Goal: Register for event/course

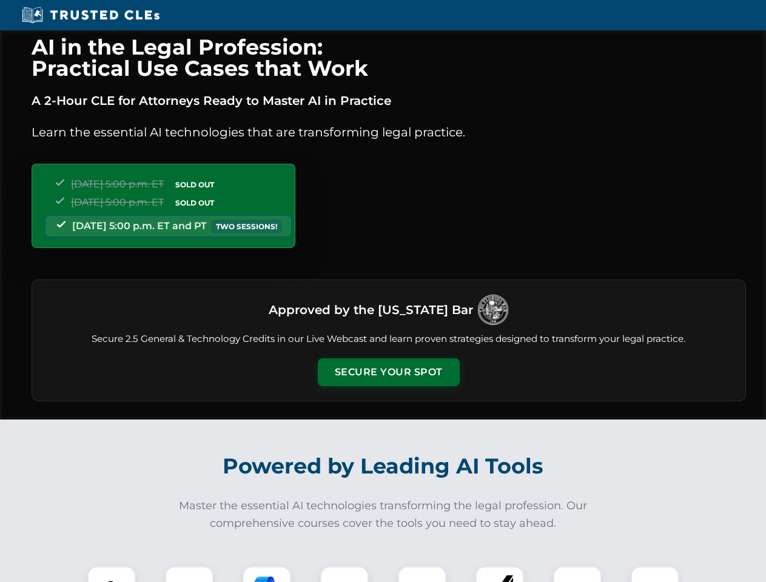
click at [388, 372] on button "Secure Your Spot" at bounding box center [389, 372] width 142 height 28
click at [112, 574] on img at bounding box center [111, 590] width 35 height 35
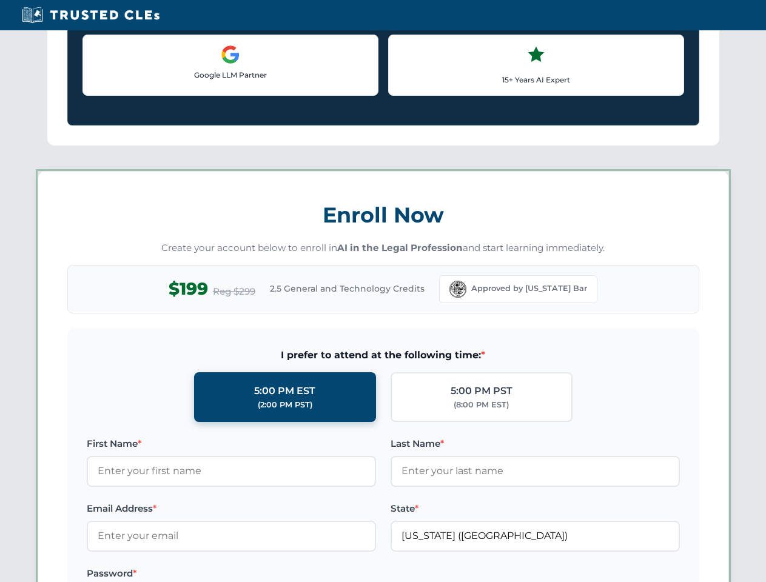
click at [267, 574] on label "Password *" at bounding box center [231, 573] width 289 height 15
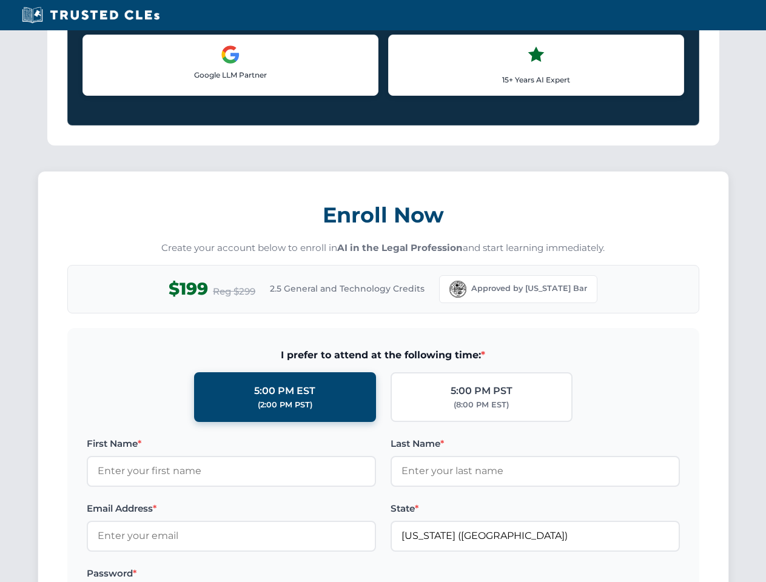
scroll to position [1190, 0]
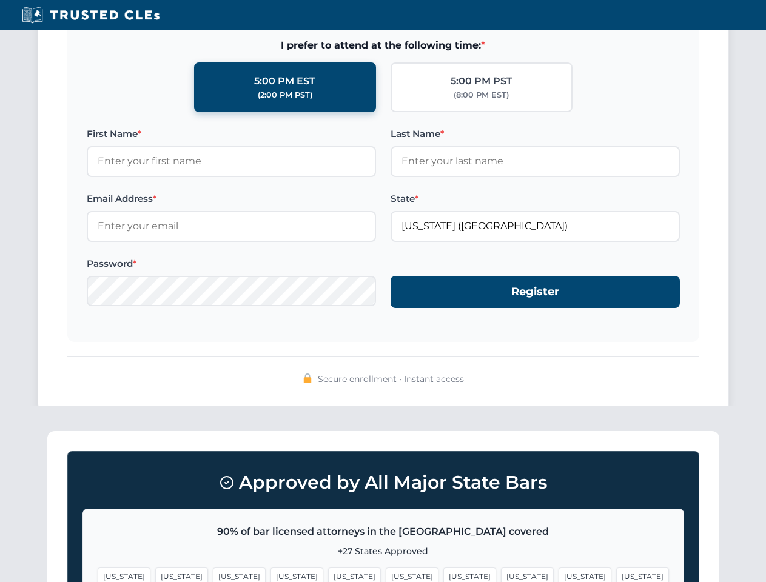
click at [558, 574] on span "[US_STATE]" at bounding box center [584, 576] width 53 height 18
